Goal: Task Accomplishment & Management: Complete application form

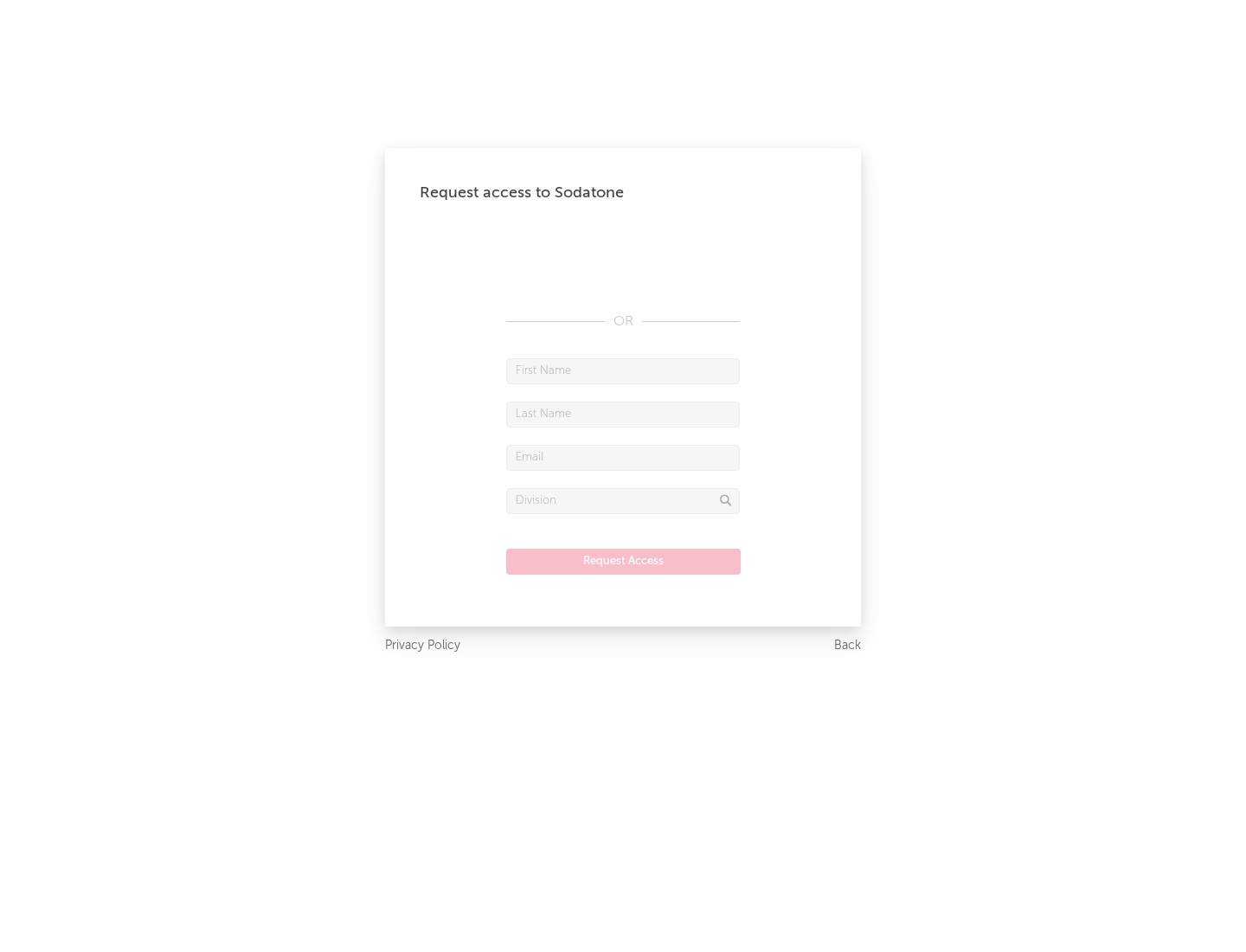
click at [623, 370] on input "text" at bounding box center [623, 370] width 233 height 26
type input "[PERSON_NAME]"
click at [623, 414] on input "text" at bounding box center [623, 414] width 233 height 26
type input "[PERSON_NAME]"
click at [623, 457] on input "text" at bounding box center [623, 457] width 233 height 26
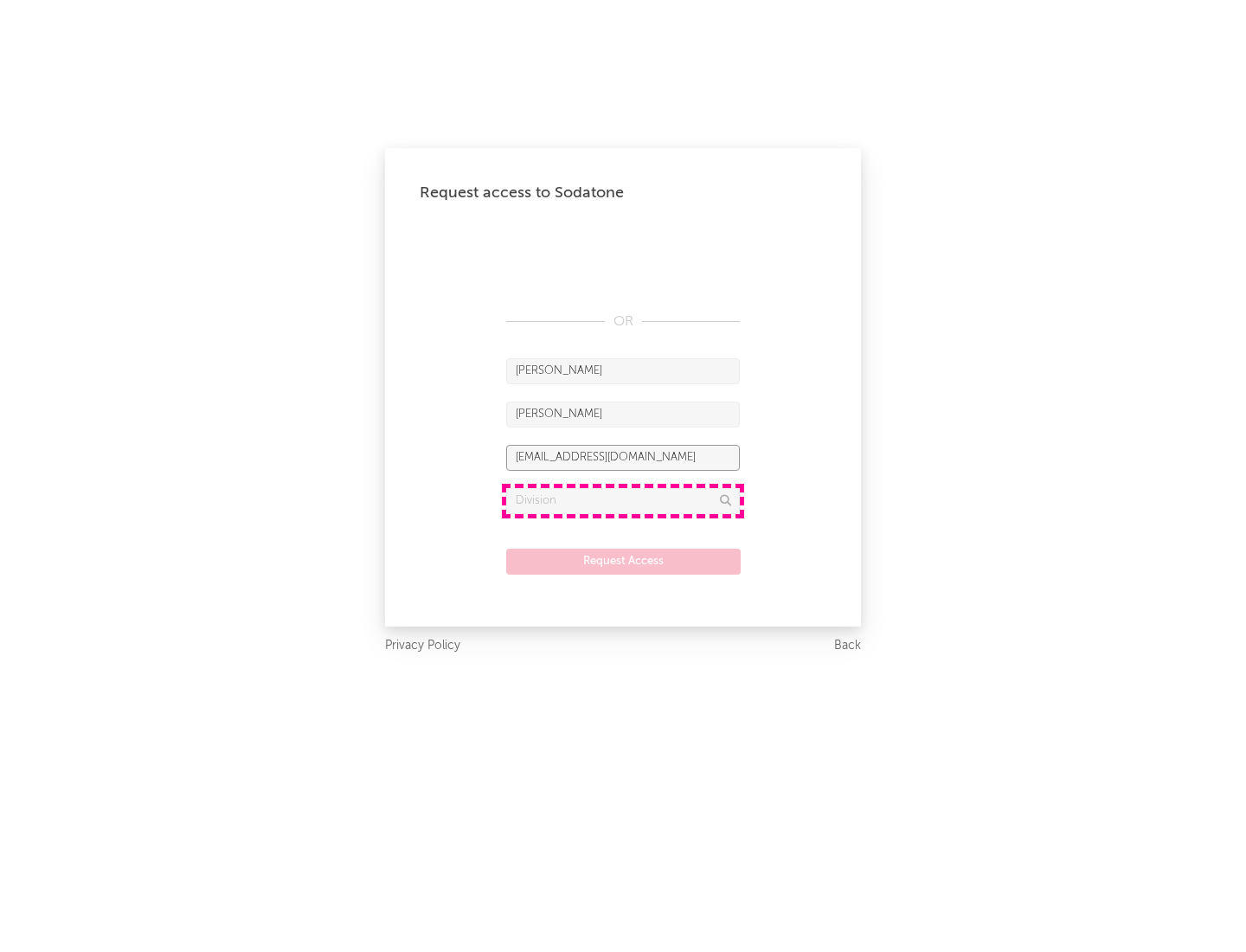
type input "[EMAIL_ADDRESS][DOMAIN_NAME]"
click at [623, 500] on input "text" at bounding box center [623, 501] width 233 height 26
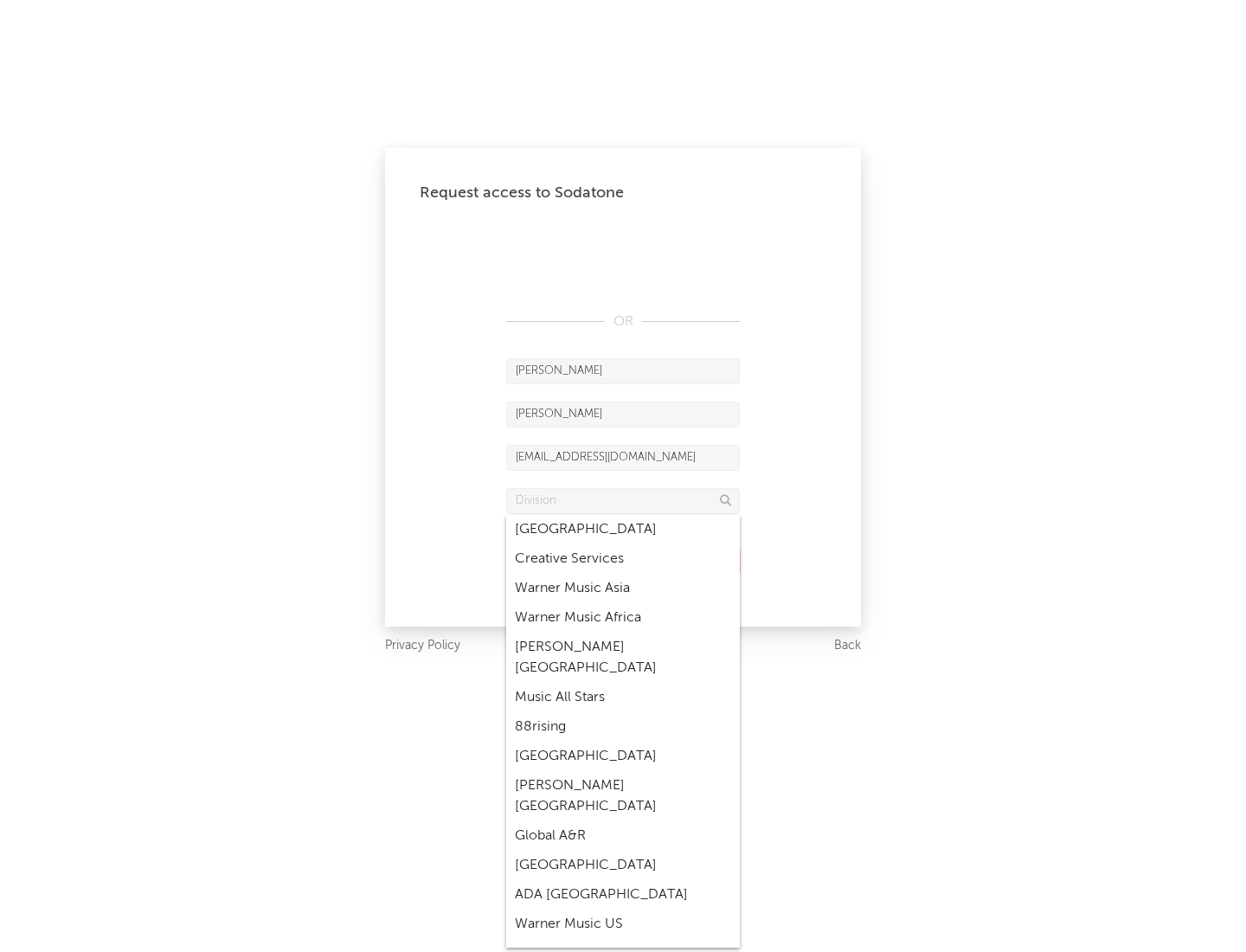
click at [623, 683] on div "Music All Stars" at bounding box center [623, 697] width 233 height 30
type input "Music All Stars"
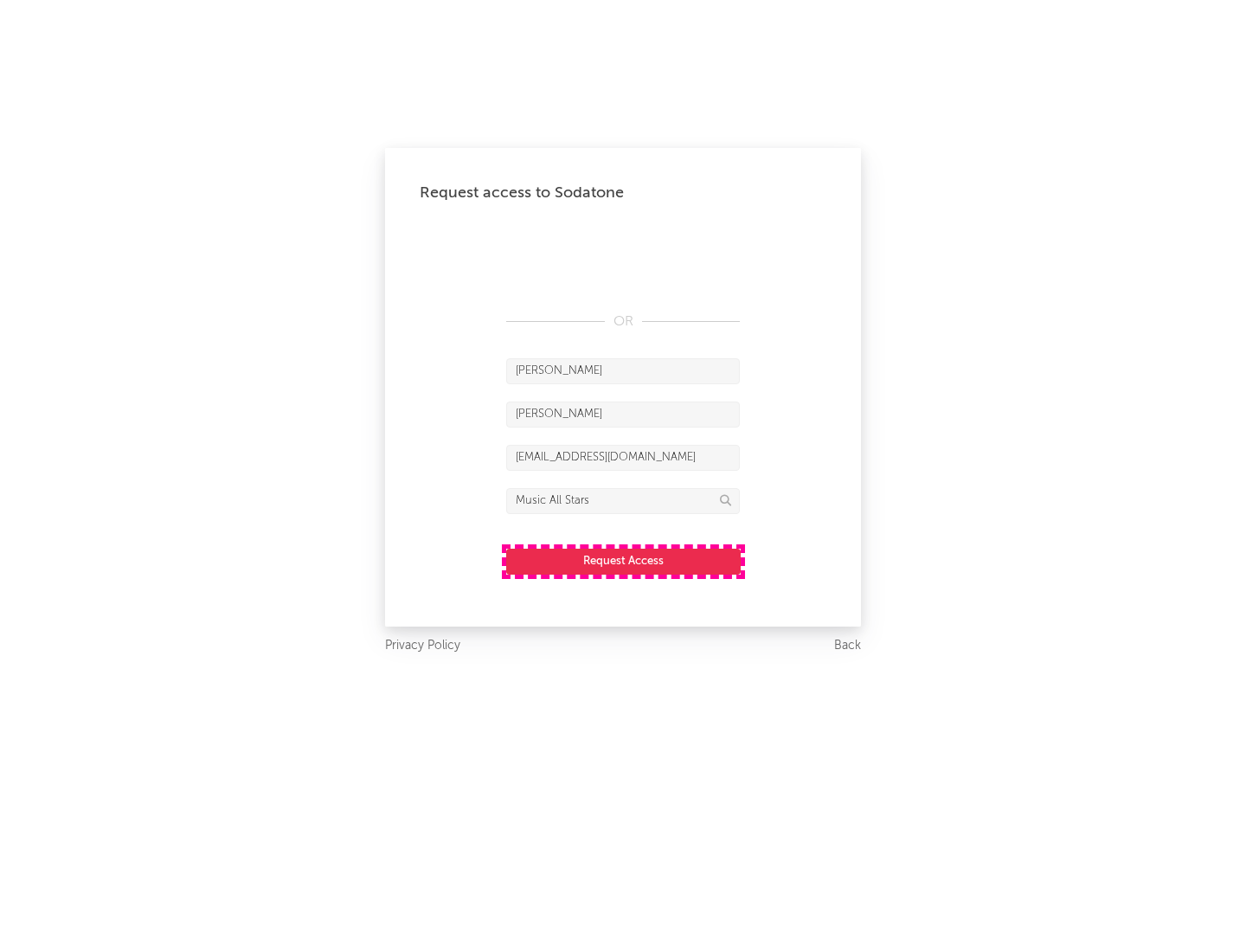
click at [623, 561] on button "Request Access" at bounding box center [623, 561] width 234 height 26
